Goal: Find specific page/section

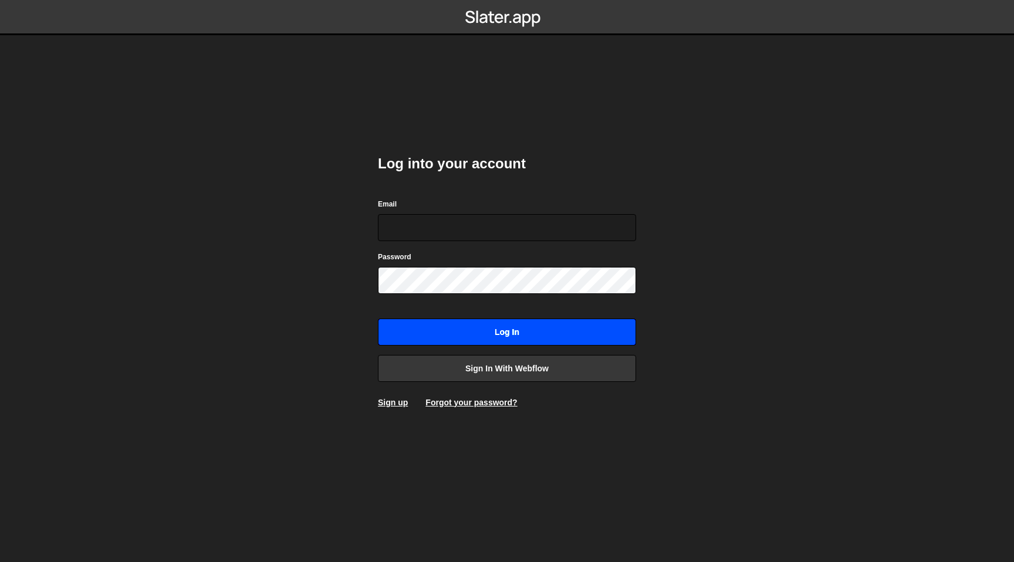
type input "[EMAIL_ADDRESS][DOMAIN_NAME]"
click at [443, 335] on input "Log in" at bounding box center [507, 332] width 258 height 27
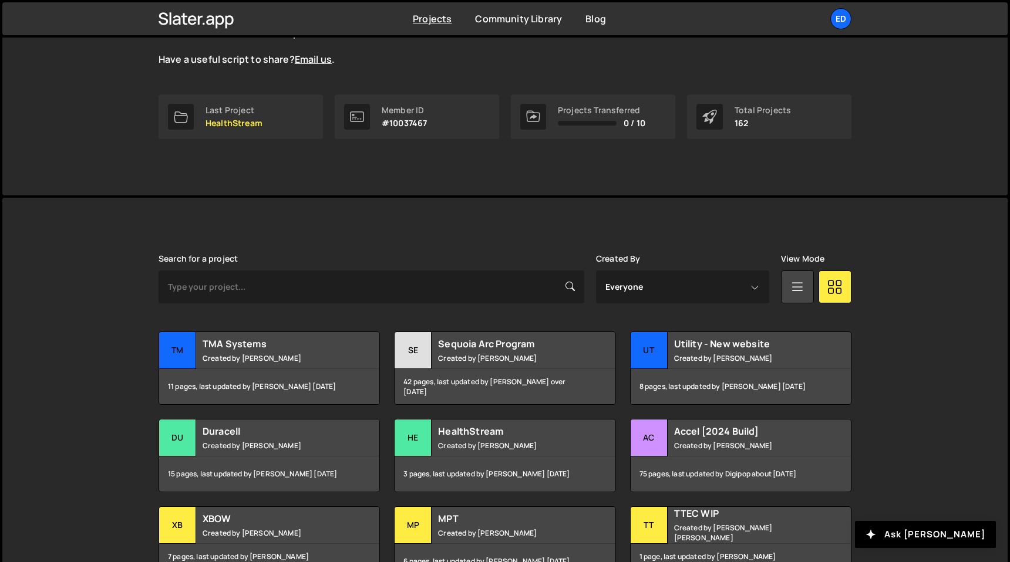
scroll to position [183, 0]
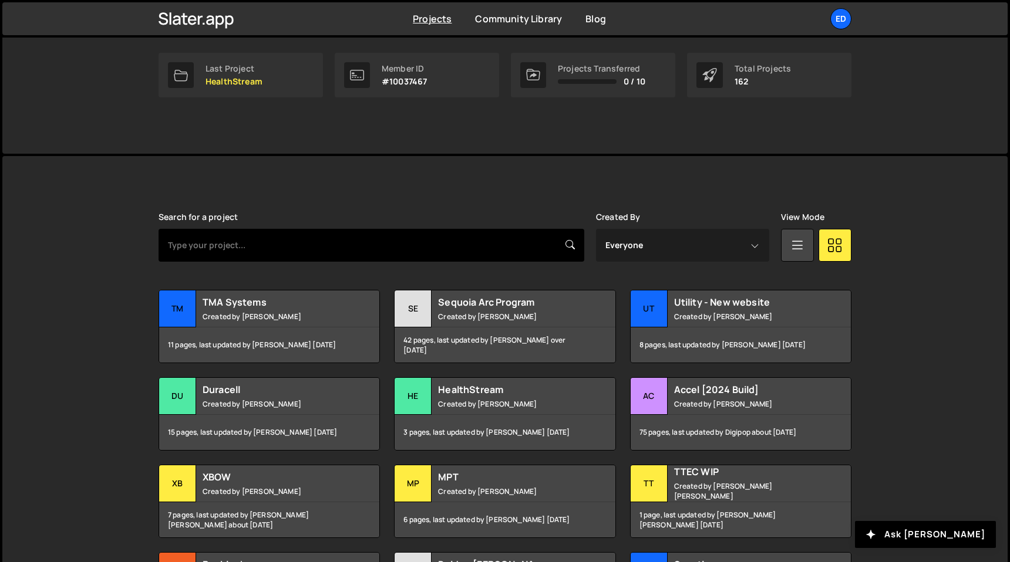
click at [390, 252] on input "text" at bounding box center [372, 245] width 426 height 33
type input "tma"
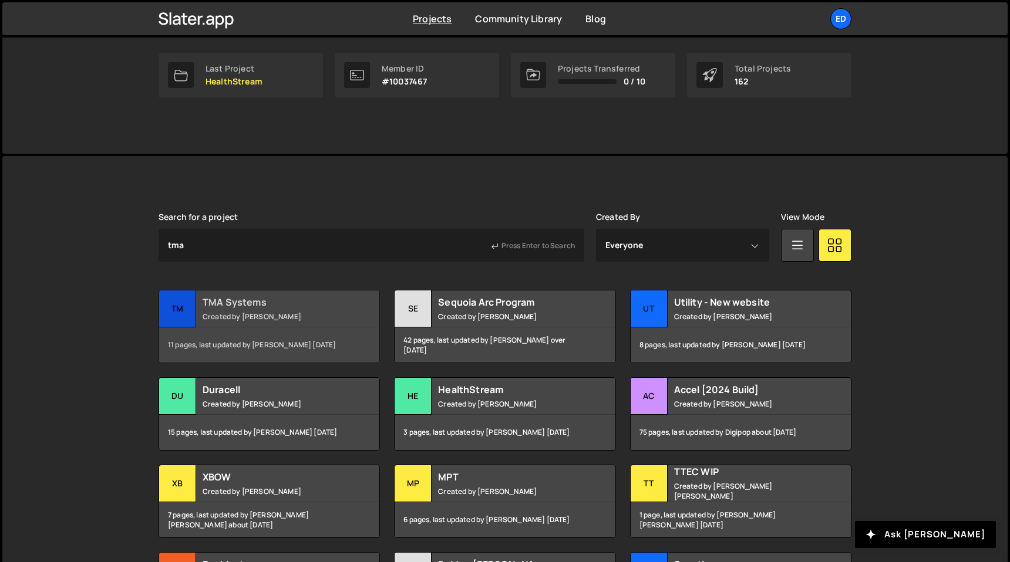
click at [276, 309] on div "TMA Systems Created by Felix Gonzalo" at bounding box center [269, 309] width 220 height 36
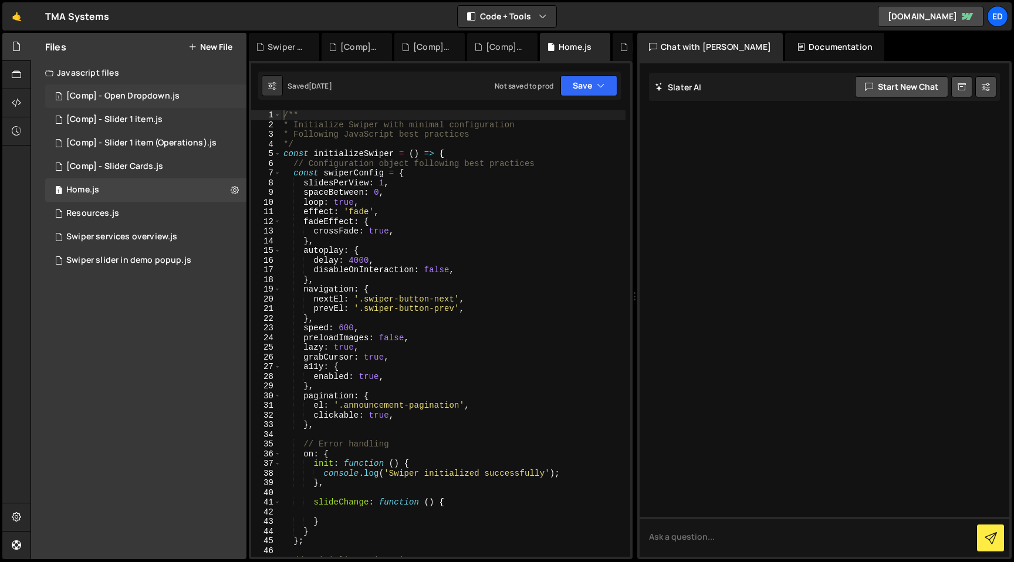
click at [116, 95] on div "[Comp] - Open Dropdown.js" at bounding box center [122, 96] width 113 height 11
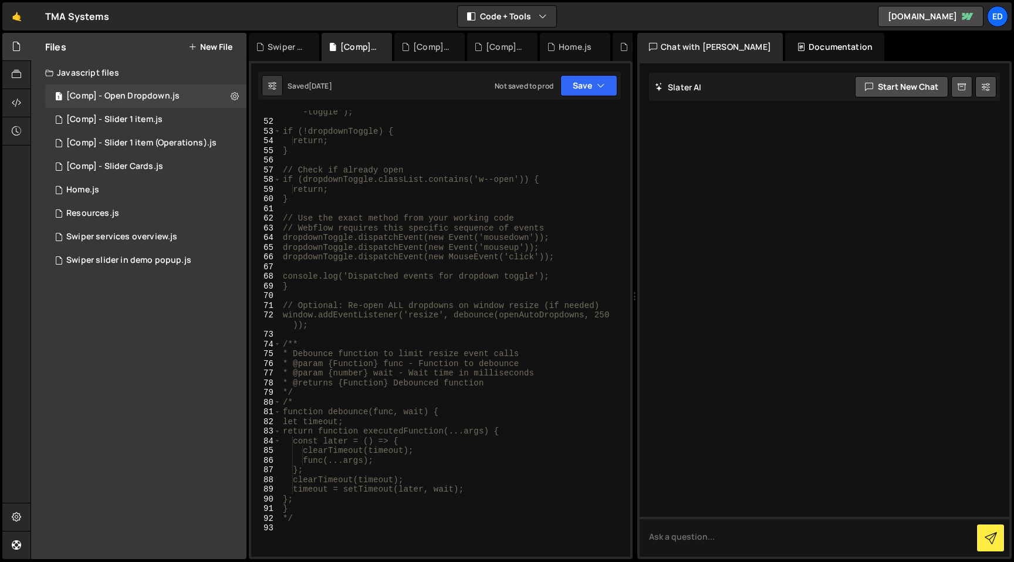
scroll to position [712, 0]
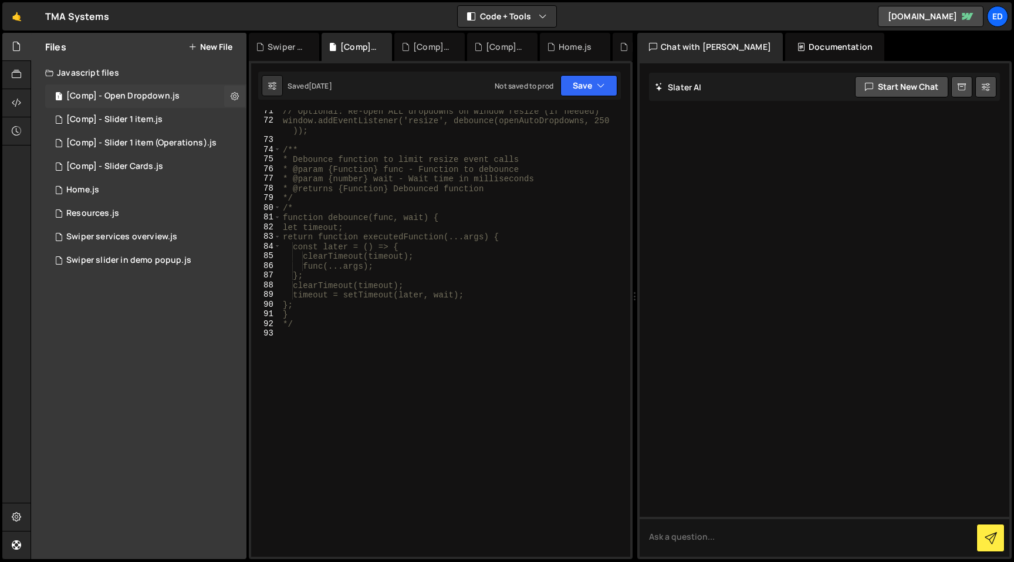
click at [136, 105] on div "1 [Comp] - Open Dropdown.js 0" at bounding box center [145, 96] width 201 height 23
click at [136, 116] on div "[Comp] - Slider 1 item.js" at bounding box center [114, 119] width 96 height 11
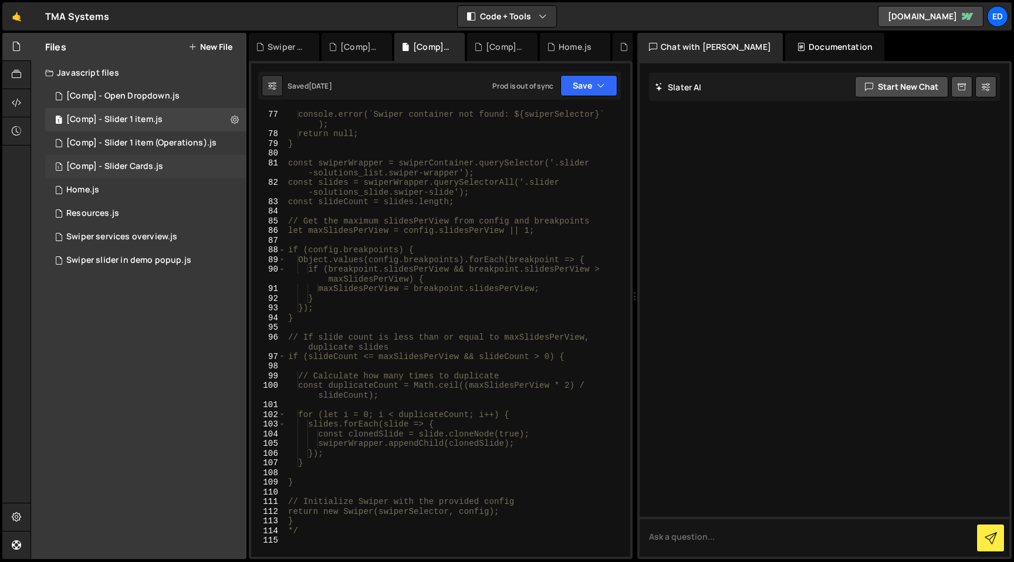
scroll to position [1002, 0]
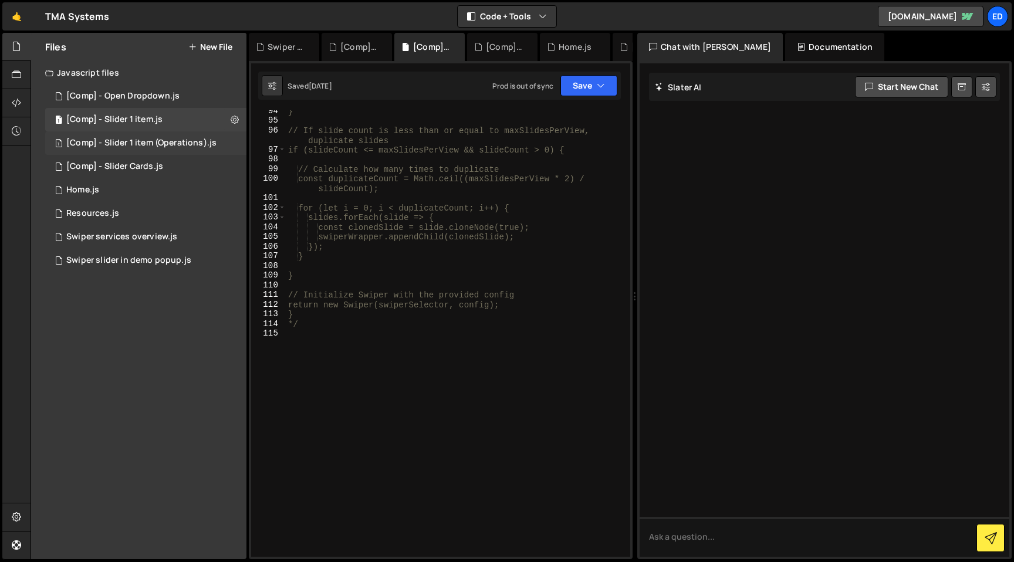
click at [140, 148] on div "[Comp] - Slider 1 item (Operations).js" at bounding box center [141, 143] width 150 height 11
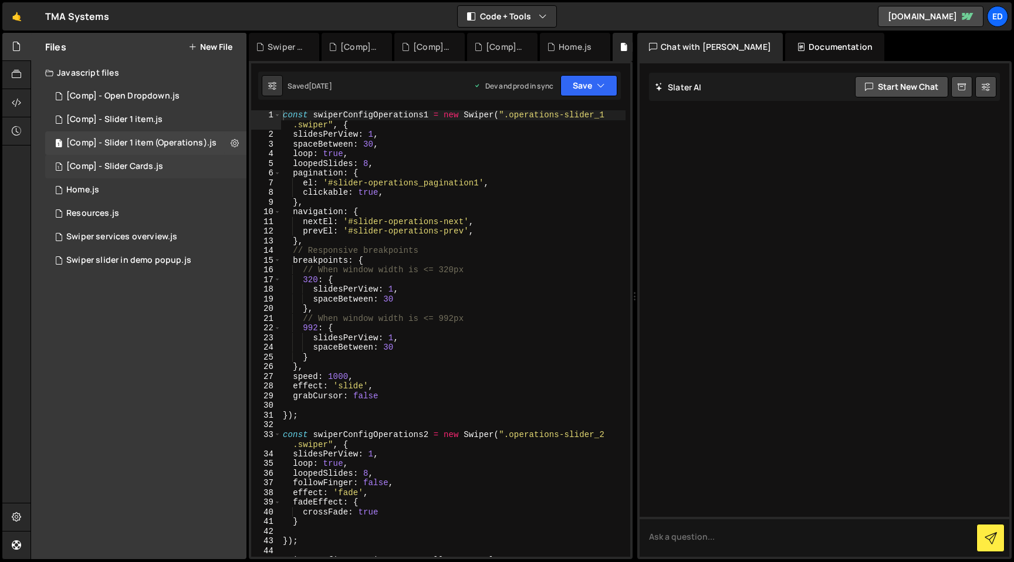
click at [139, 176] on div "1 [Comp] - Slider Cards.js 0" at bounding box center [145, 166] width 201 height 23
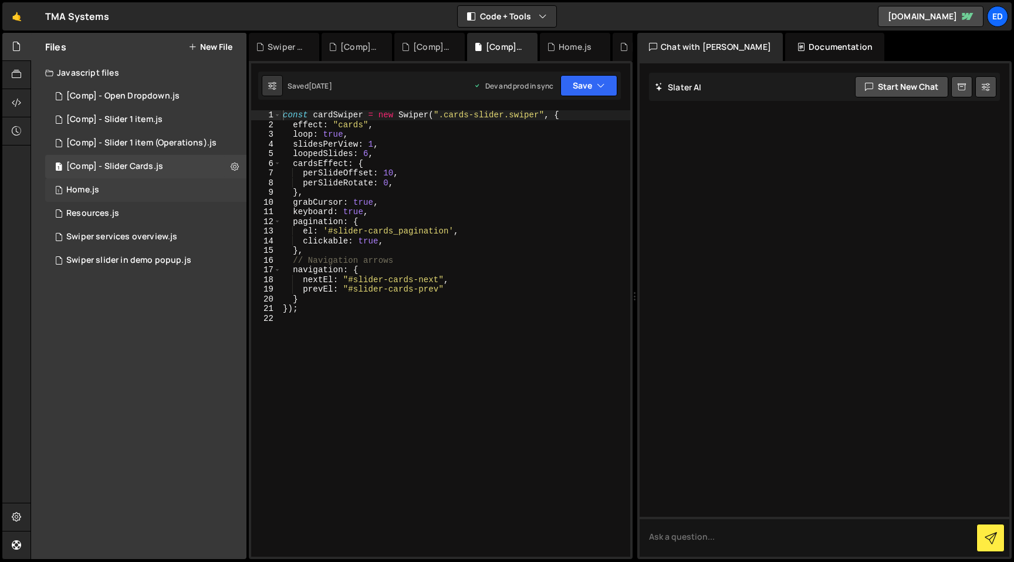
click at [128, 196] on div "1 Home.js 0" at bounding box center [145, 189] width 201 height 23
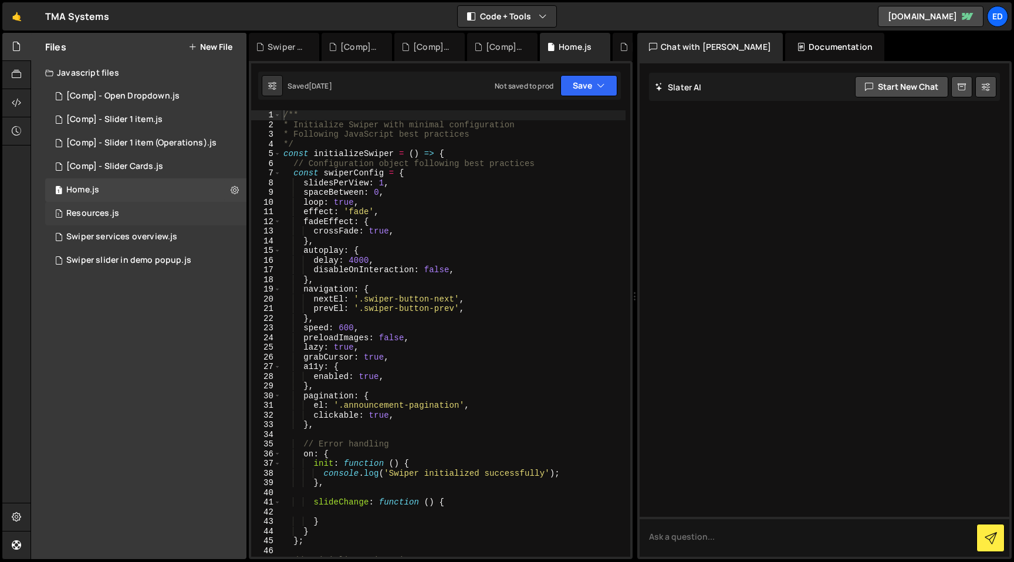
click at [121, 224] on div "1 Resources.js 0" at bounding box center [145, 213] width 201 height 23
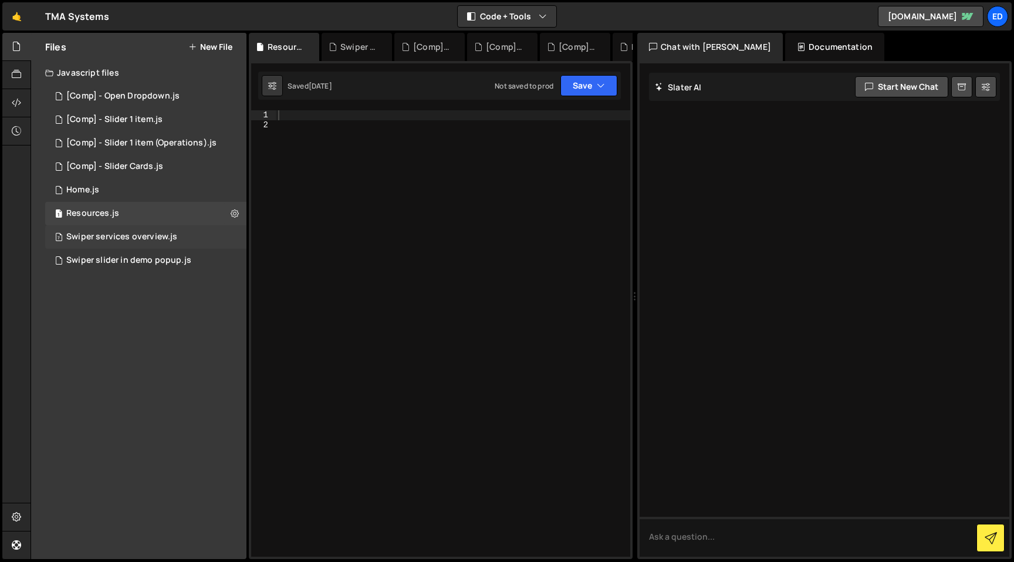
click at [122, 245] on div "7 Swiper services overview.js 0" at bounding box center [145, 236] width 201 height 23
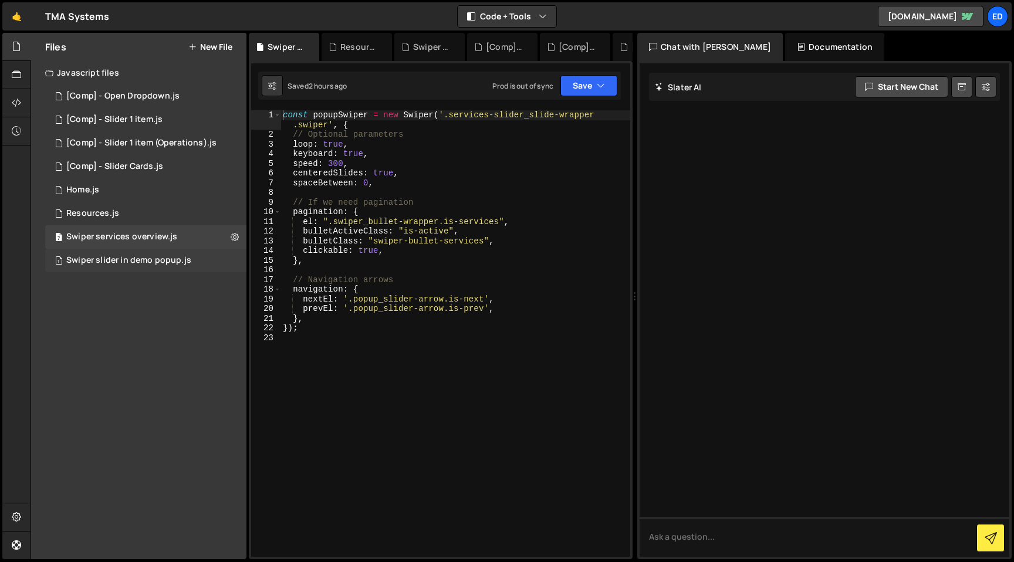
click at [123, 269] on div "1 Swiper slider in demo popup.js 0" at bounding box center [145, 260] width 201 height 23
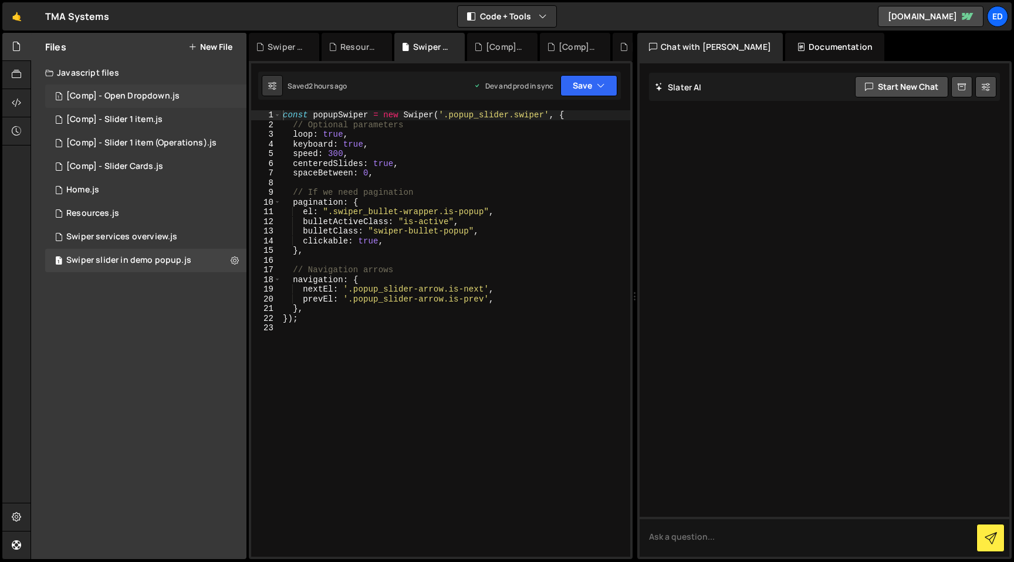
click at [104, 95] on div "[Comp] - Open Dropdown.js" at bounding box center [122, 96] width 113 height 11
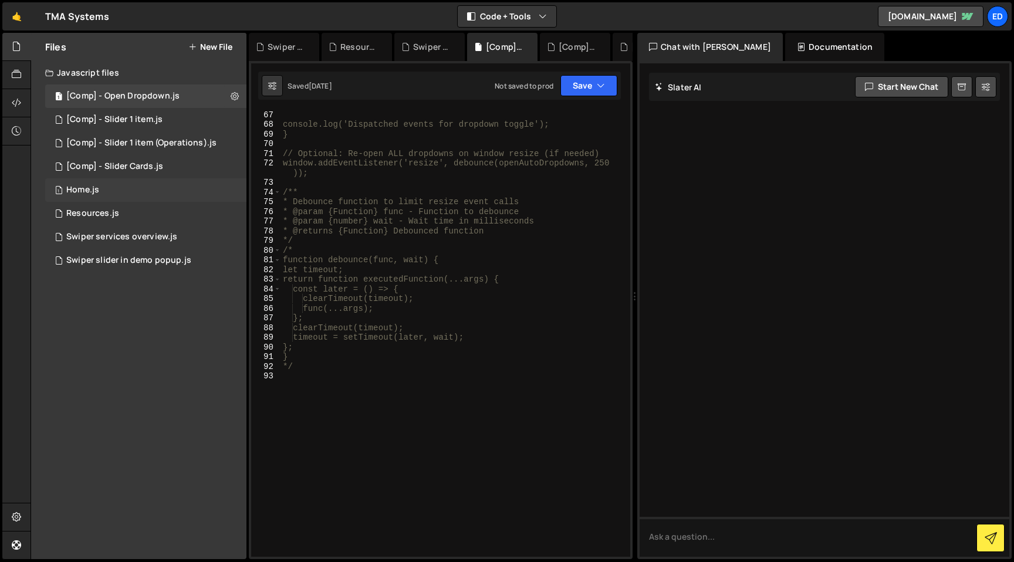
scroll to position [589, 0]
